Goal: Check status: Check status

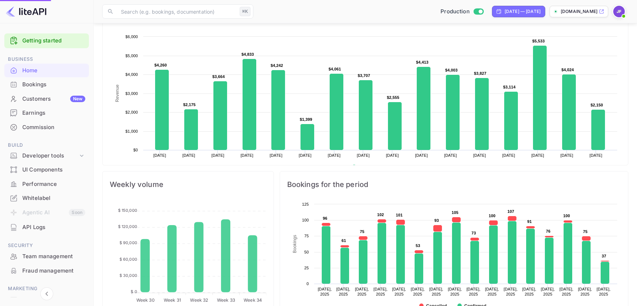
scroll to position [117, 171]
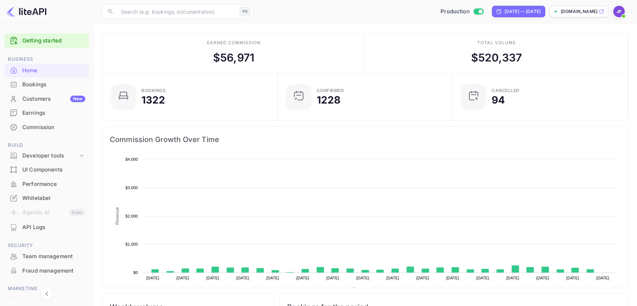
scroll to position [117, 171]
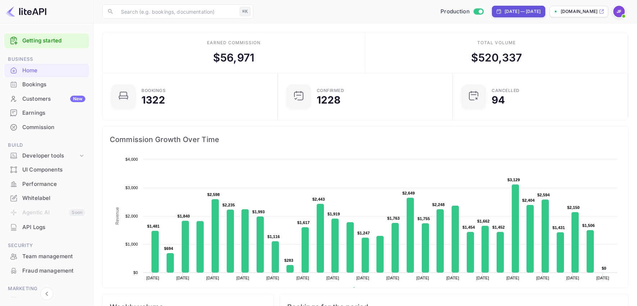
click at [505, 13] on div "[DATE] — [DATE]" at bounding box center [523, 11] width 36 height 6
select select "6"
select select "2025"
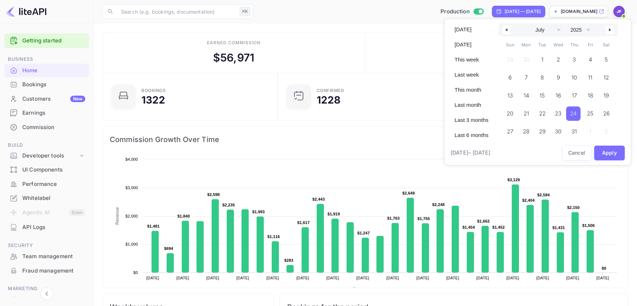
click at [577, 115] on span "24" at bounding box center [573, 113] width 6 height 13
click at [613, 30] on icon "button" at bounding box center [611, 29] width 4 height 3
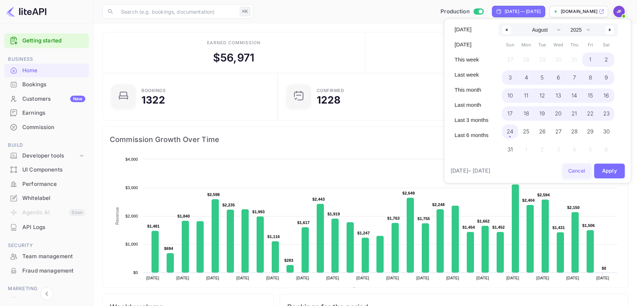
drag, startPoint x: 513, startPoint y: 134, endPoint x: 583, endPoint y: 156, distance: 72.9
click at [513, 134] on span "24" at bounding box center [510, 131] width 6 height 13
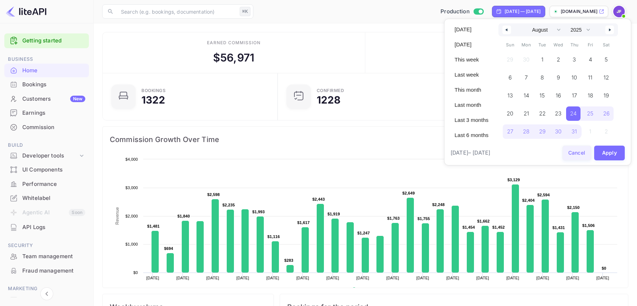
select select "6"
click at [606, 154] on button "Apply" at bounding box center [609, 153] width 31 height 15
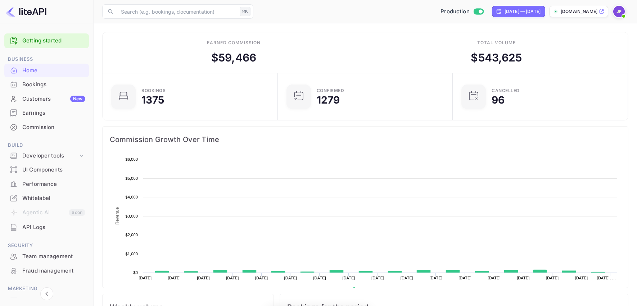
scroll to position [117, 171]
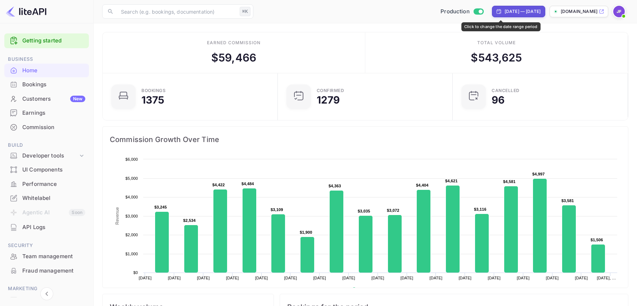
click at [505, 13] on div "[DATE] — [DATE]" at bounding box center [523, 11] width 36 height 6
select select "6"
select select "2025"
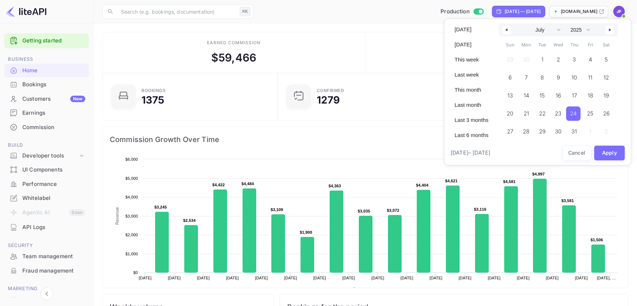
click at [581, 118] on span "24" at bounding box center [573, 114] width 14 height 14
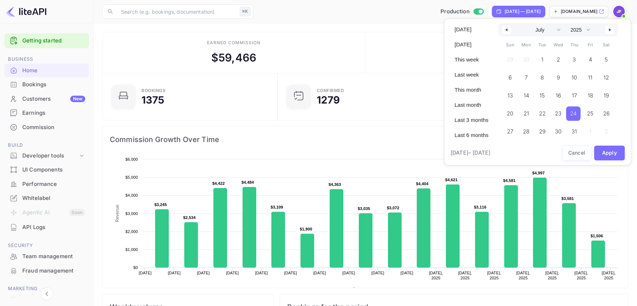
click at [611, 32] on button "button" at bounding box center [610, 30] width 9 height 9
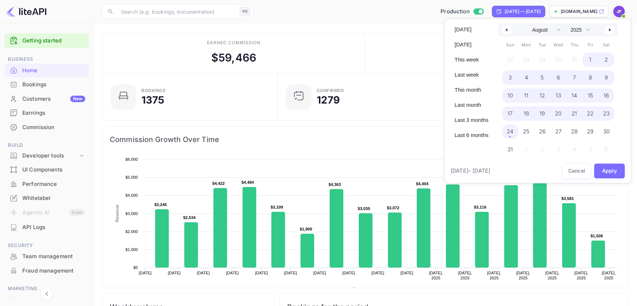
drag, startPoint x: 511, startPoint y: 133, endPoint x: 527, endPoint y: 141, distance: 17.4
click at [511, 133] on span "24" at bounding box center [510, 131] width 6 height 13
select select "6"
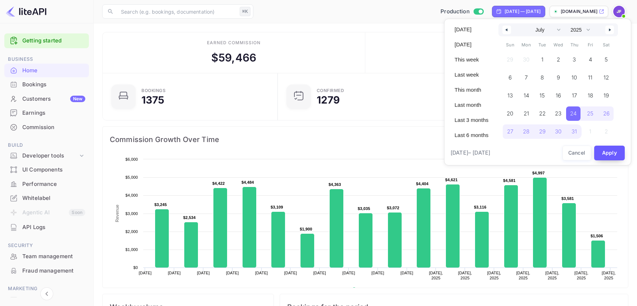
click at [611, 154] on button "Apply" at bounding box center [609, 153] width 31 height 15
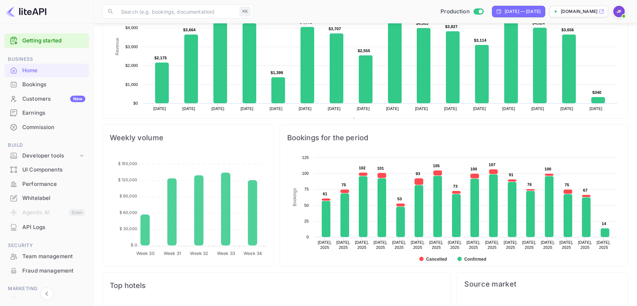
scroll to position [0, 0]
